Goal: Navigation & Orientation: Find specific page/section

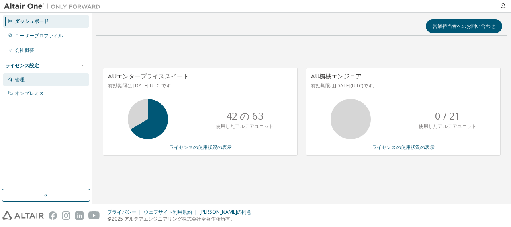
click at [52, 74] on div "管理" at bounding box center [46, 79] width 86 height 13
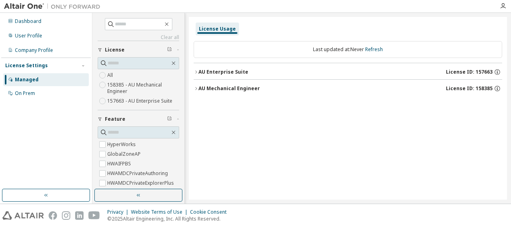
click at [244, 74] on font "AU Enterprise Suite" at bounding box center [223, 71] width 50 height 7
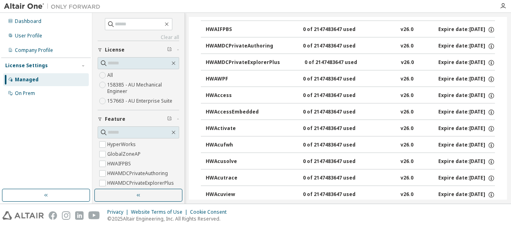
scroll to position [134, 0]
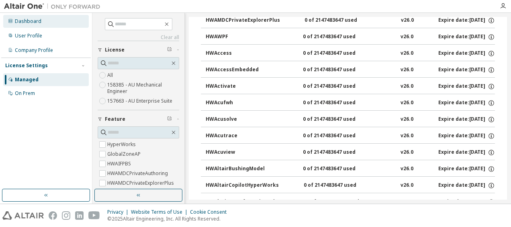
click at [42, 24] on div "Dashboard" at bounding box center [46, 21] width 86 height 13
